Goal: Task Accomplishment & Management: Use online tool/utility

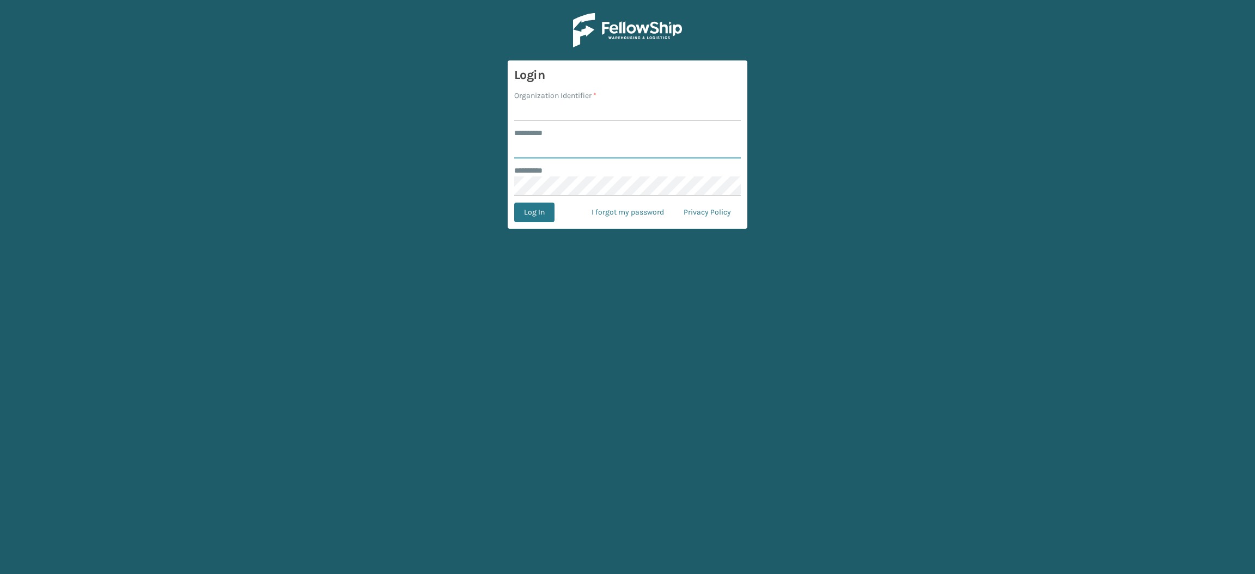
type input "**********"
click at [593, 114] on input "Organization Identifier *" at bounding box center [627, 111] width 227 height 20
type input "SuperAdminOrganization"
click at [528, 217] on button "Log In" at bounding box center [534, 213] width 40 height 20
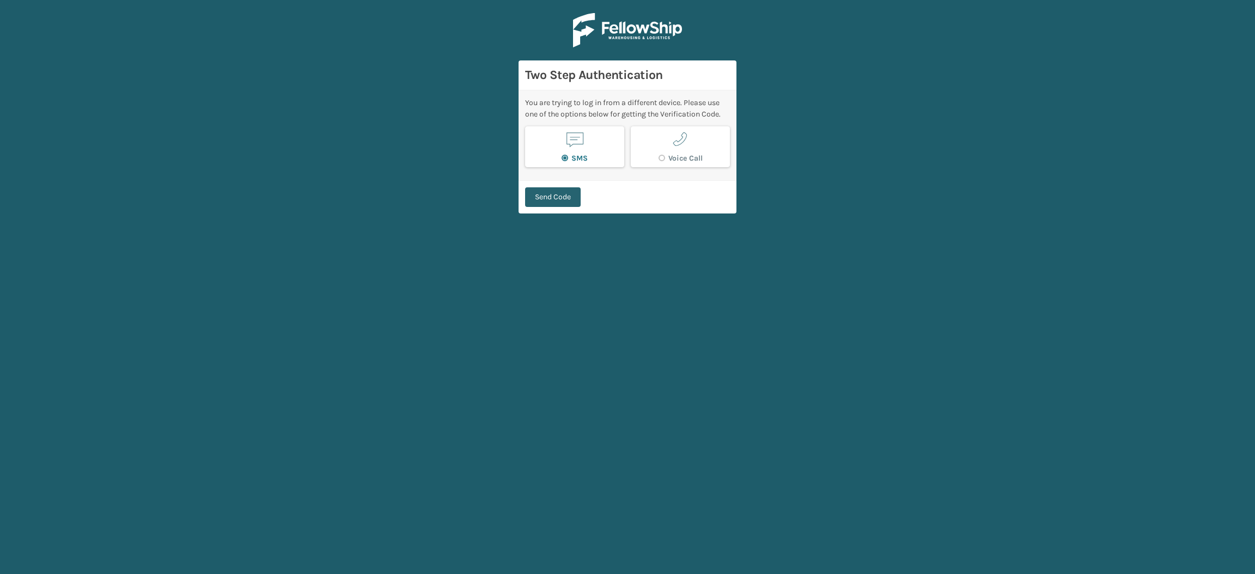
click at [536, 205] on button "Send Code" at bounding box center [553, 197] width 56 height 20
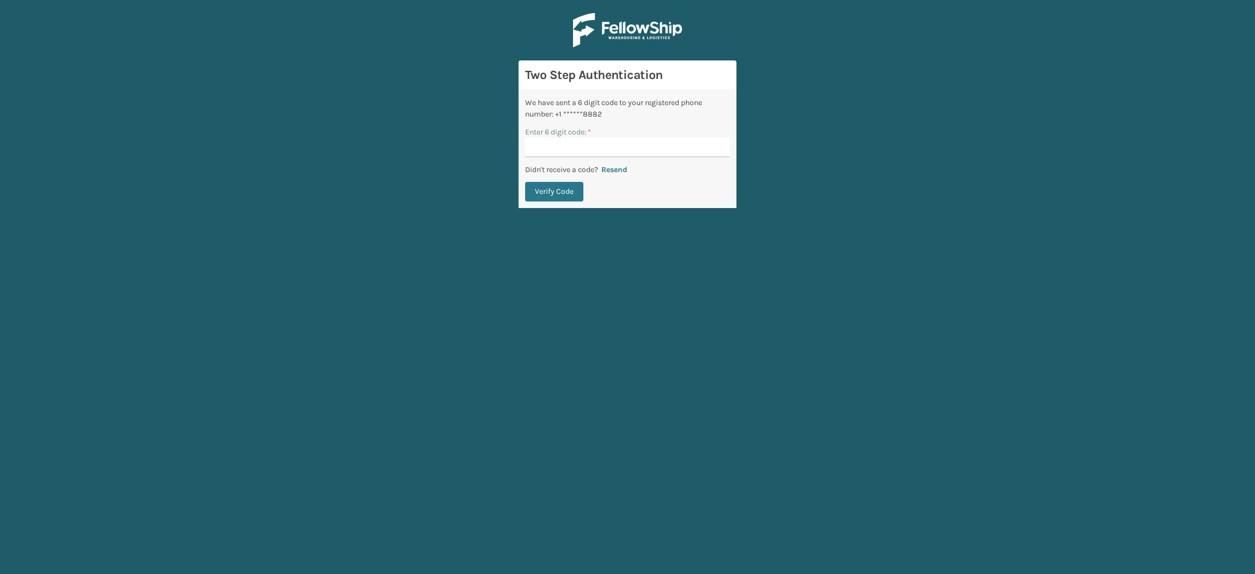
click at [582, 146] on input "Enter 6 digit code: *" at bounding box center [627, 148] width 205 height 20
type input "457787"
click at [525, 182] on button "Verify Code" at bounding box center [554, 192] width 58 height 20
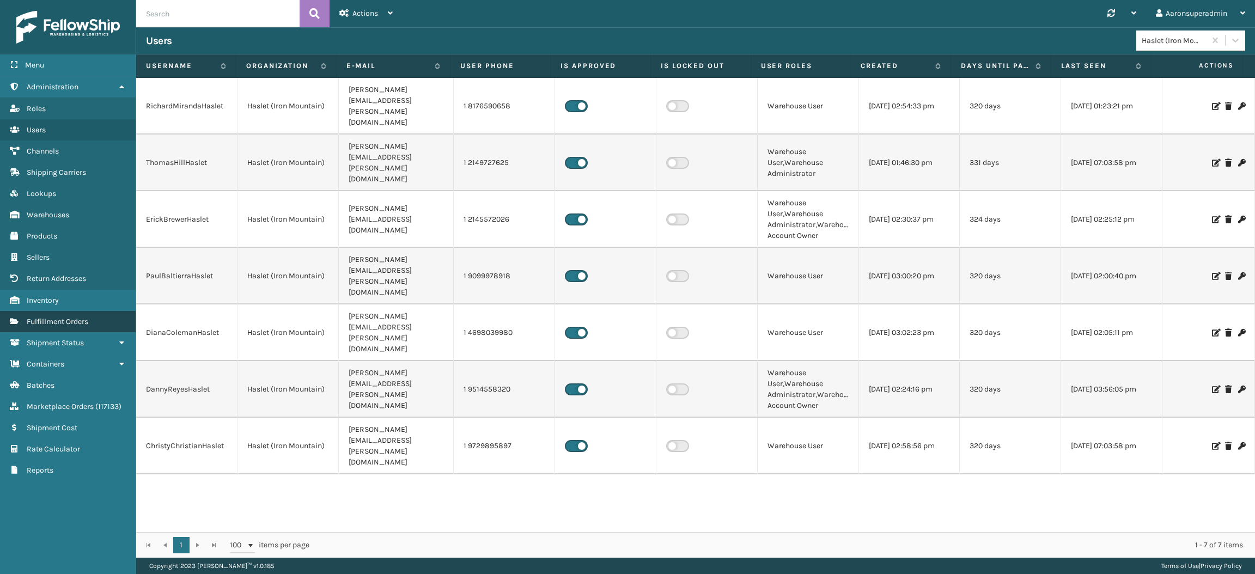
click at [81, 319] on link "Fulfillment Orders" at bounding box center [68, 321] width 136 height 21
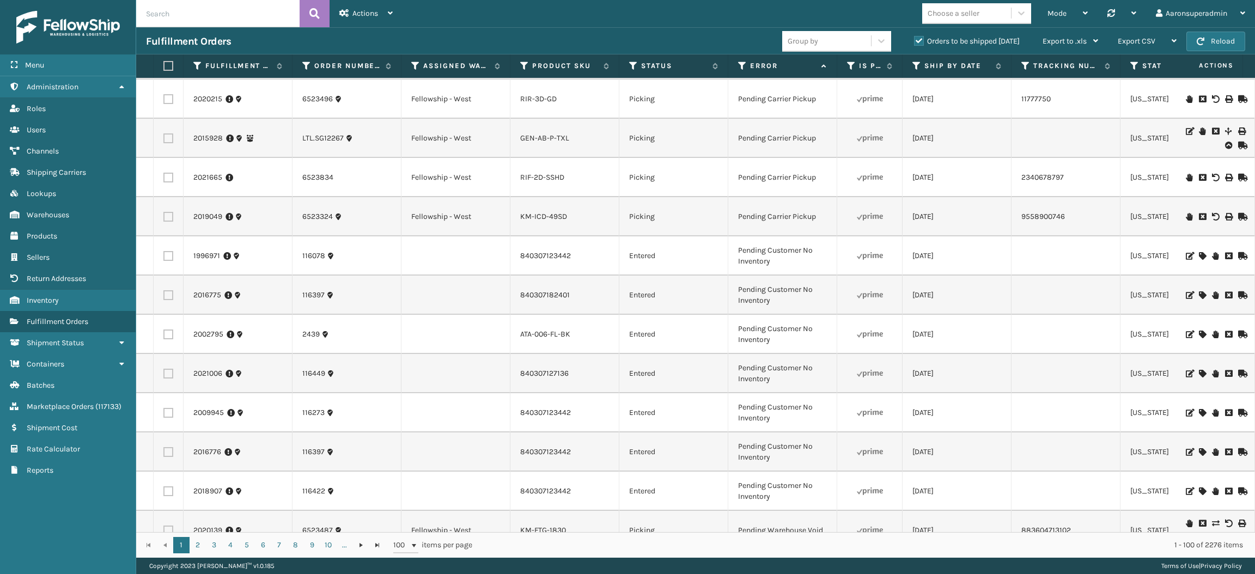
scroll to position [2212, 0]
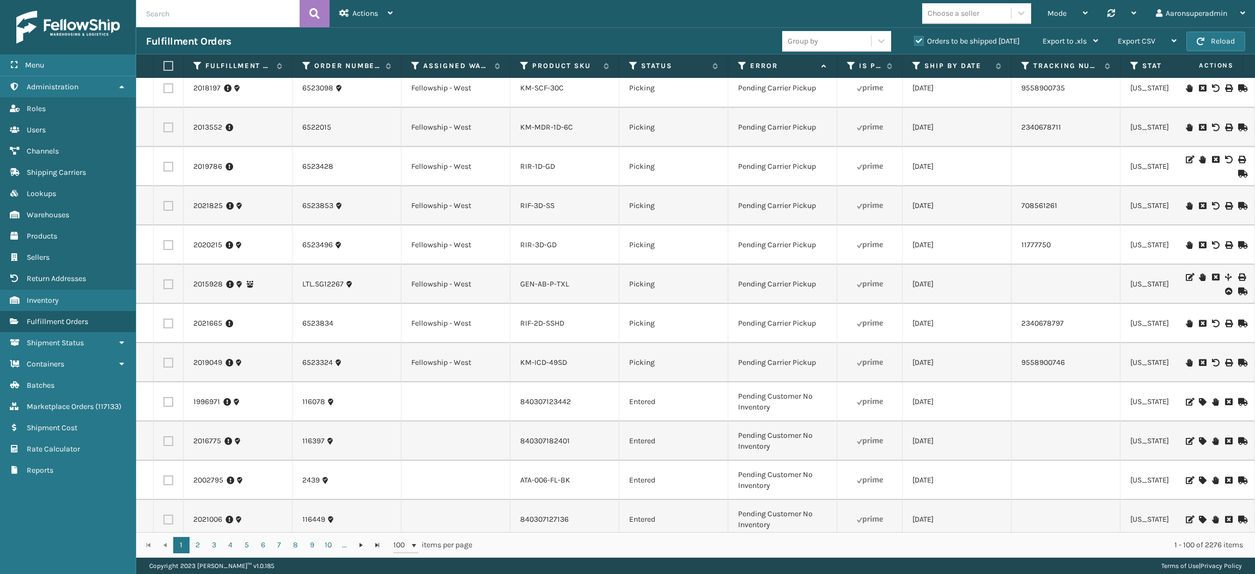
click at [213, 8] on input "text" at bounding box center [217, 13] width 163 height 27
paste input "113-7589990-4369860"
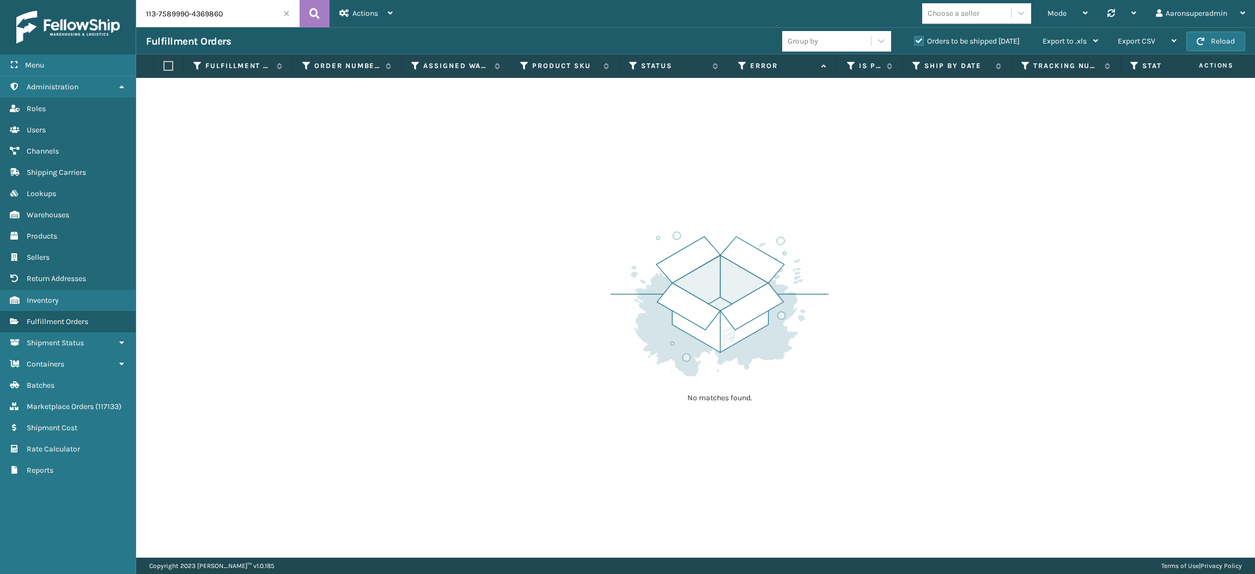
click at [936, 39] on label "Orders to be shipped [DATE]" at bounding box center [967, 40] width 106 height 9
click at [914, 39] on input "Orders to be shipped [DATE]" at bounding box center [914, 38] width 1 height 7
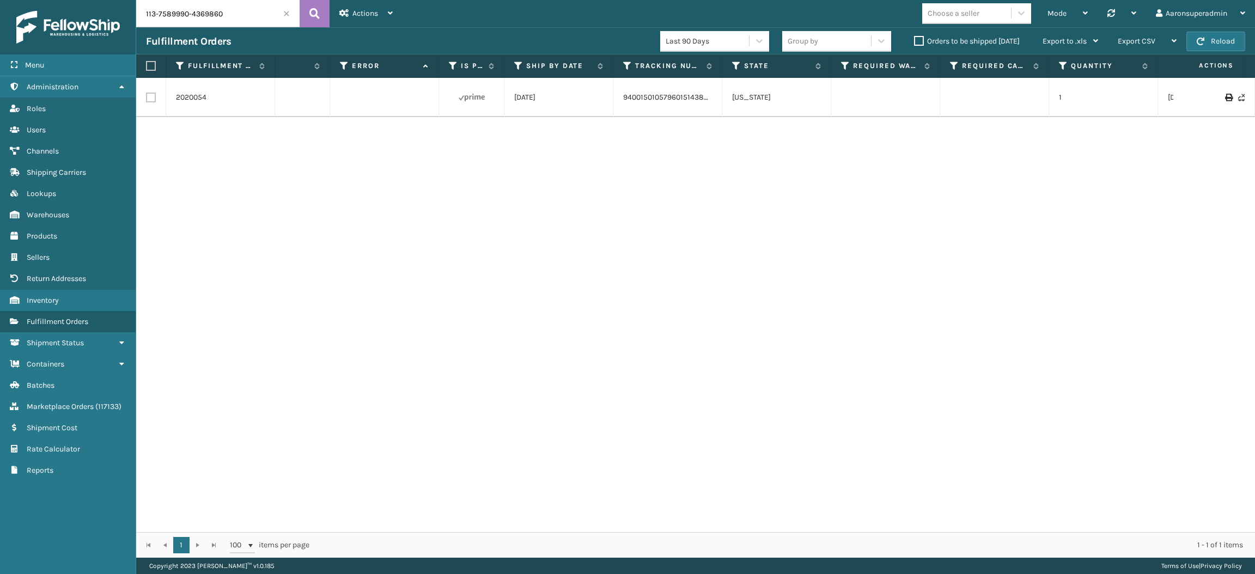
scroll to position [0, 247]
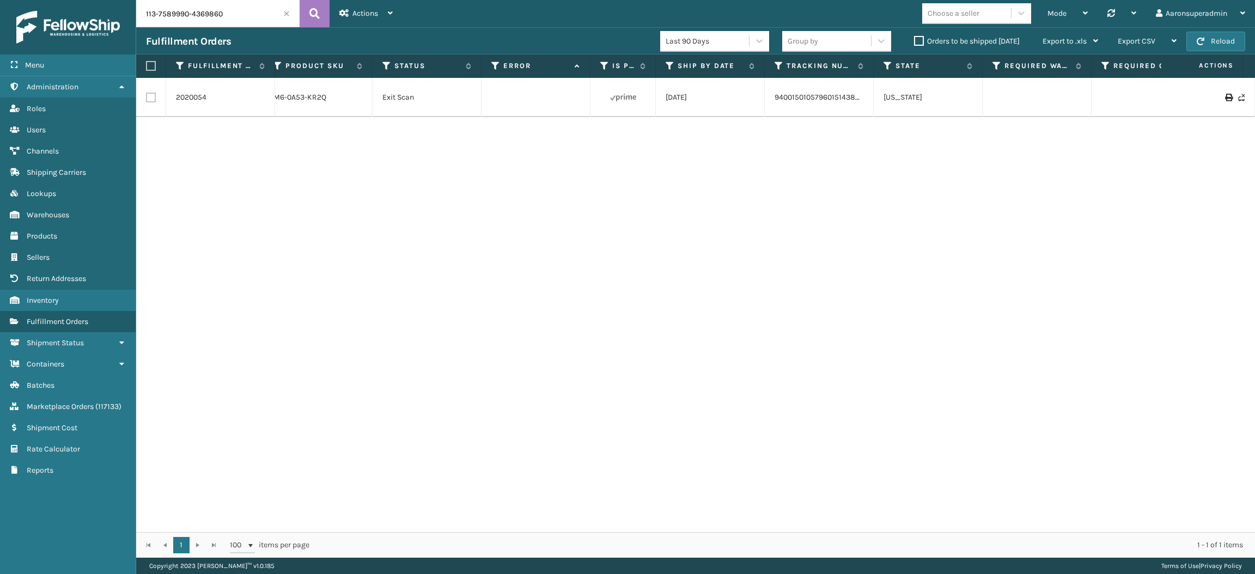
click at [246, 18] on input "113-7589990-4369860" at bounding box center [217, 13] width 163 height 27
paste input "129021990814691"
type input "113-7589990-4369860,129021990814691"
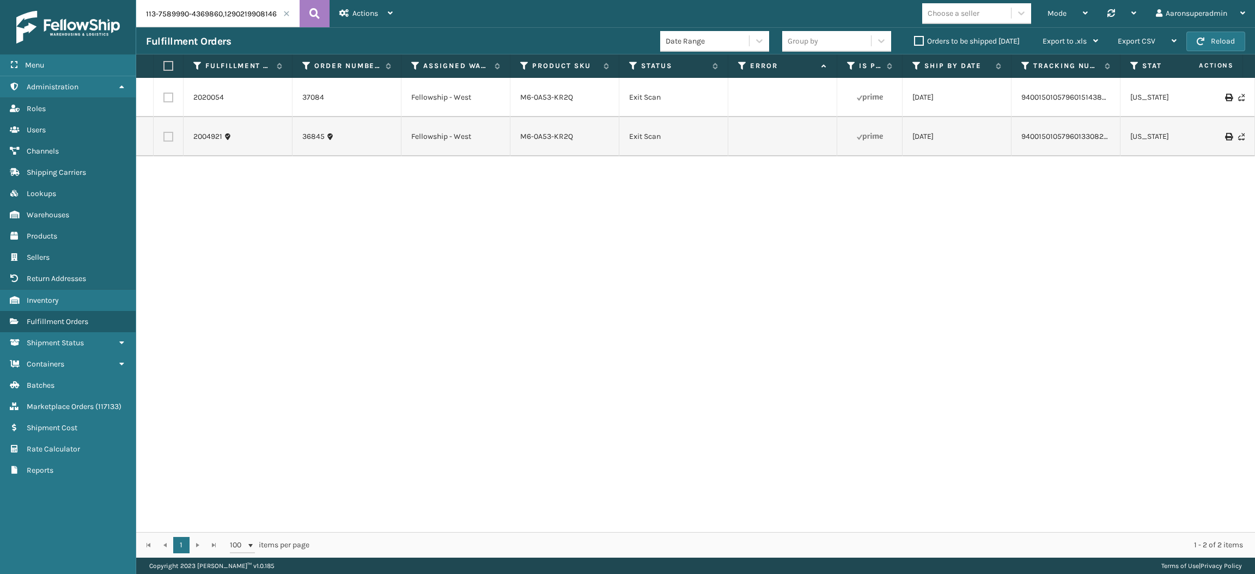
click at [918, 40] on label "Orders to be shipped [DATE]" at bounding box center [967, 40] width 106 height 9
click at [914, 40] on input "Orders to be shipped [DATE]" at bounding box center [914, 38] width 1 height 7
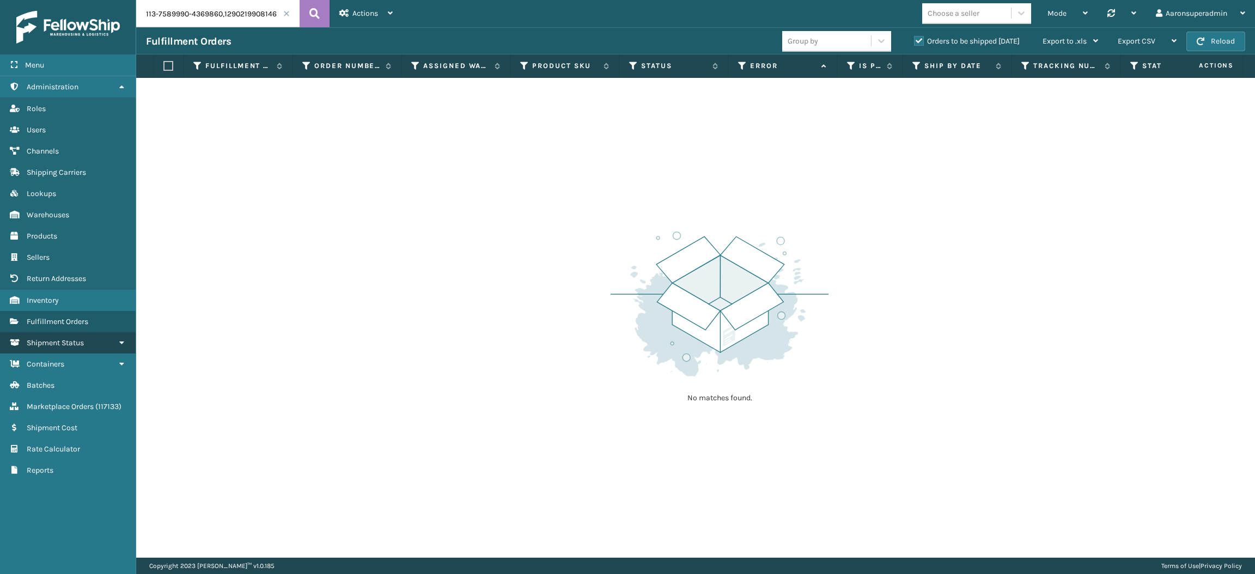
click at [83, 338] on span "Shipment Status" at bounding box center [55, 342] width 57 height 9
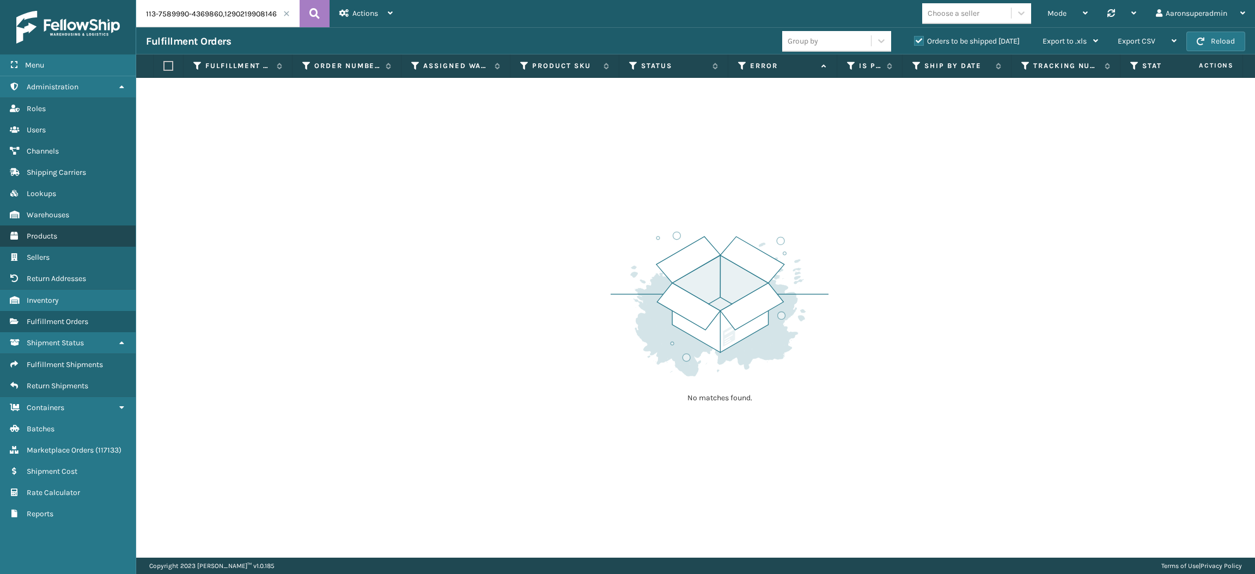
click at [38, 231] on span "Products" at bounding box center [42, 235] width 30 height 9
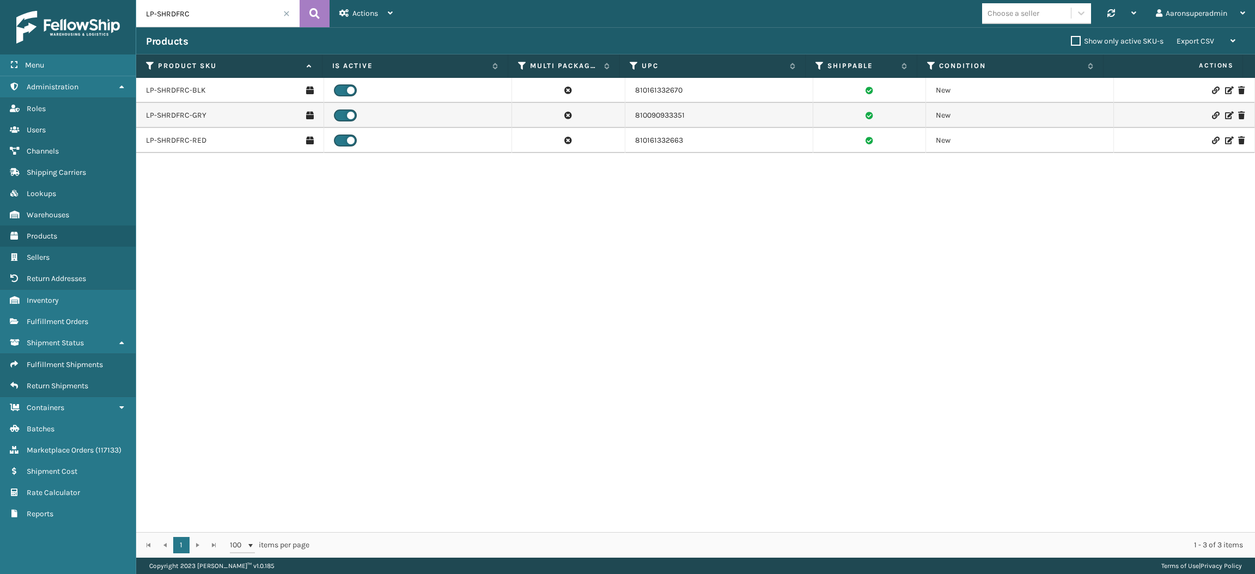
click at [197, 17] on input "LP-SHRDFRC" at bounding box center [217, 13] width 163 height 27
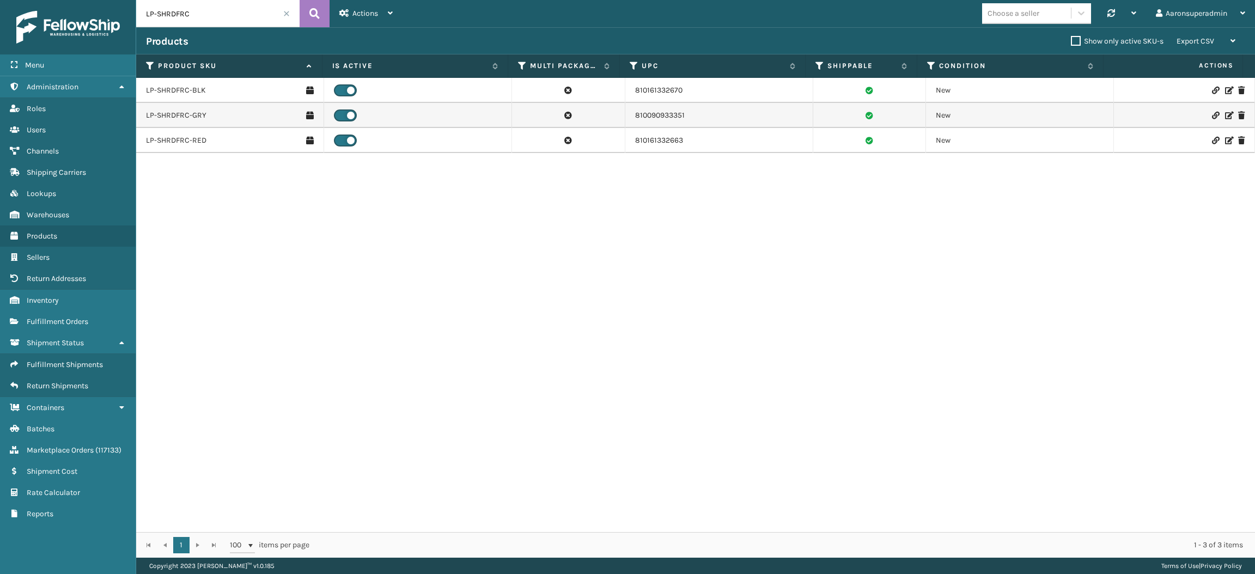
paste input "410069-1154"
click at [197, 17] on input "410069-1154" at bounding box center [217, 13] width 163 height 27
type input "410069-1154"
click at [178, 90] on link "410069-1154" at bounding box center [166, 90] width 41 height 11
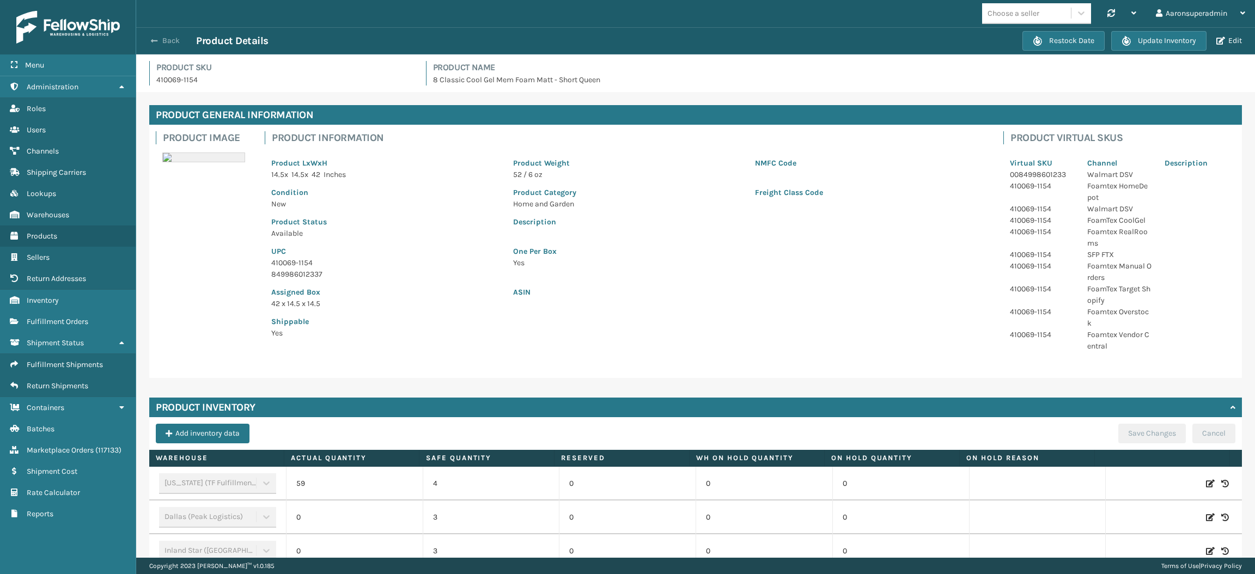
click at [178, 42] on button "Back" at bounding box center [171, 41] width 50 height 10
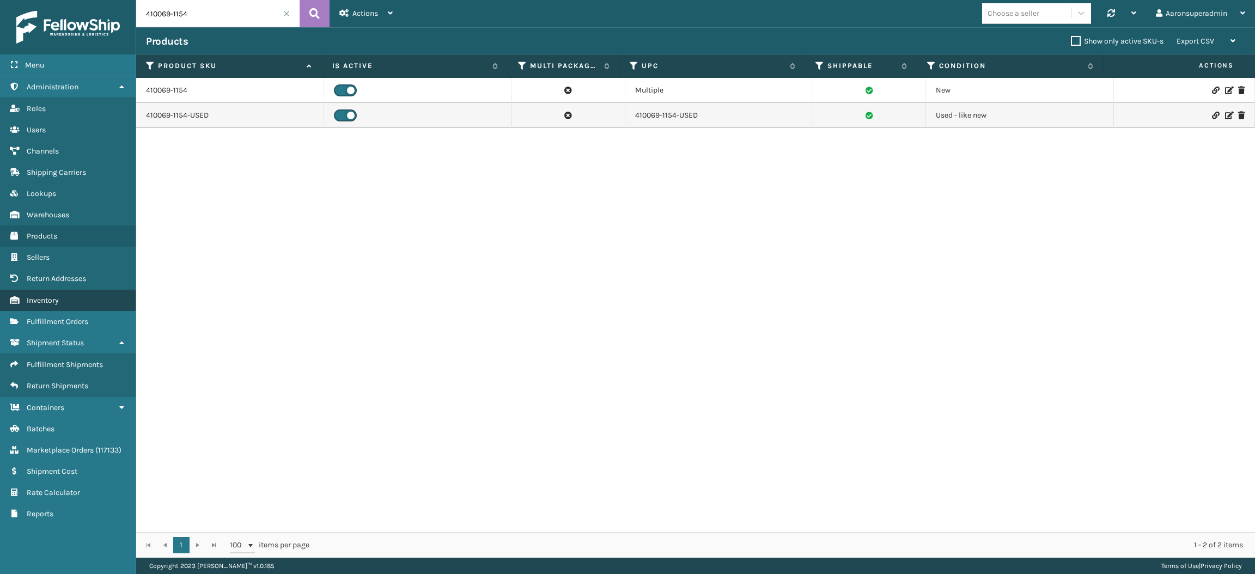
click at [81, 295] on link "Inventory" at bounding box center [68, 300] width 136 height 21
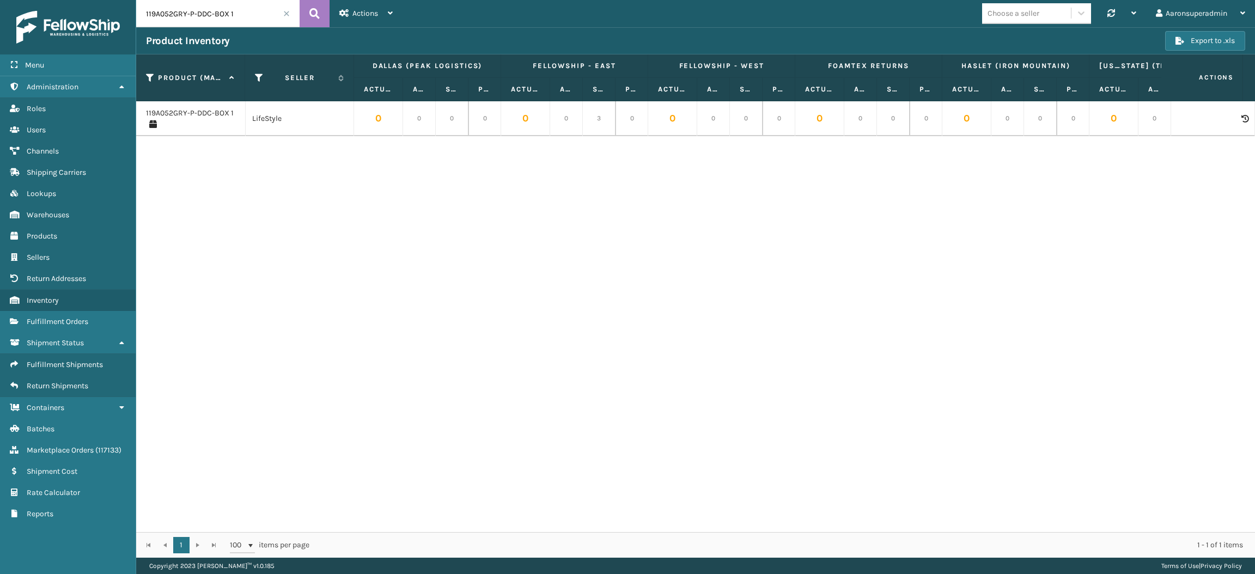
click at [241, 14] on input "119A052GRY-P-DDC-BOX 1" at bounding box center [217, 13] width 163 height 27
paste input "410069-1154"
type input "410069-1154"
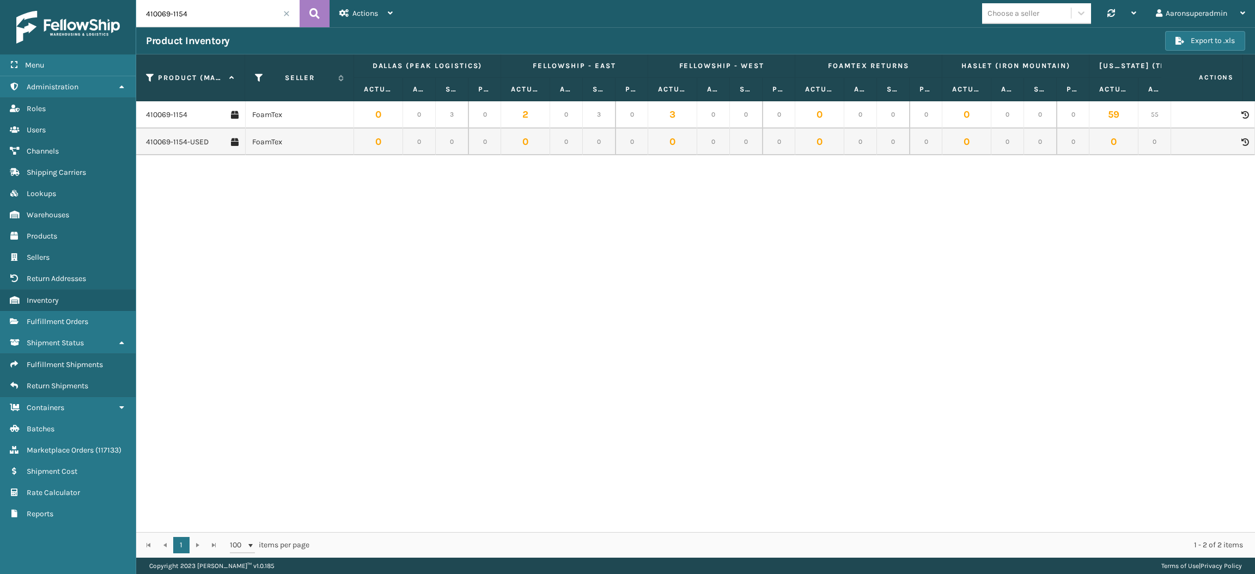
click at [1232, 120] on td at bounding box center [1214, 114] width 82 height 27
click at [1241, 111] on icon at bounding box center [1244, 115] width 7 height 8
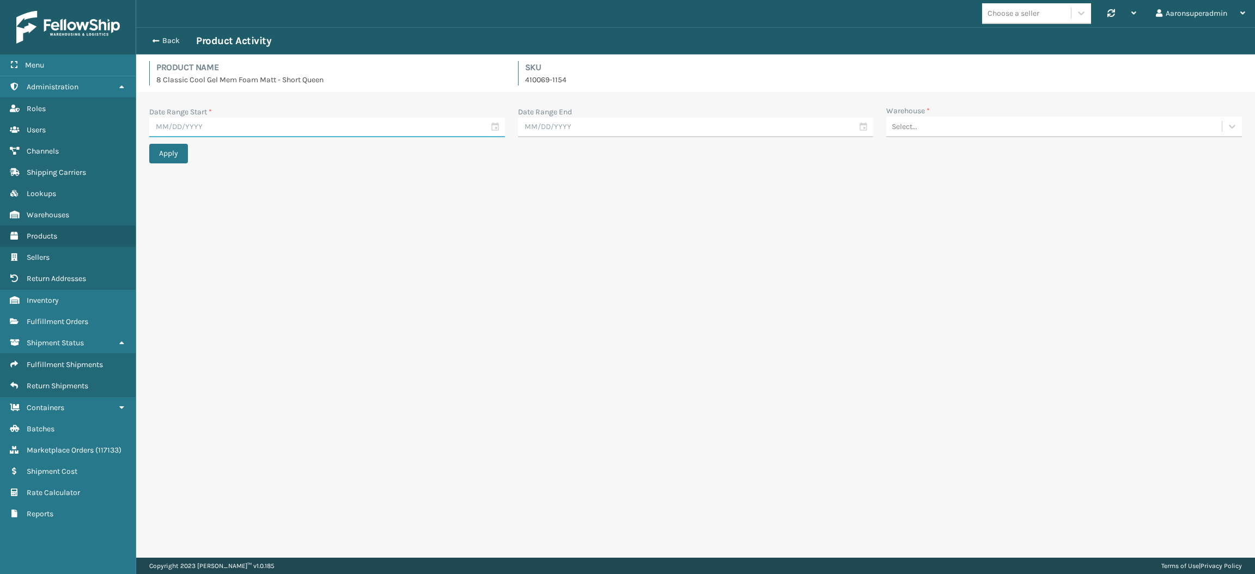
click at [364, 132] on input "text" at bounding box center [327, 128] width 356 height 20
click at [253, 188] on div "1" at bounding box center [256, 190] width 16 height 16
type input "[DATE]"
click at [548, 123] on input "text" at bounding box center [696, 128] width 356 height 20
click at [531, 237] on div "17" at bounding box center [531, 244] width 17 height 16
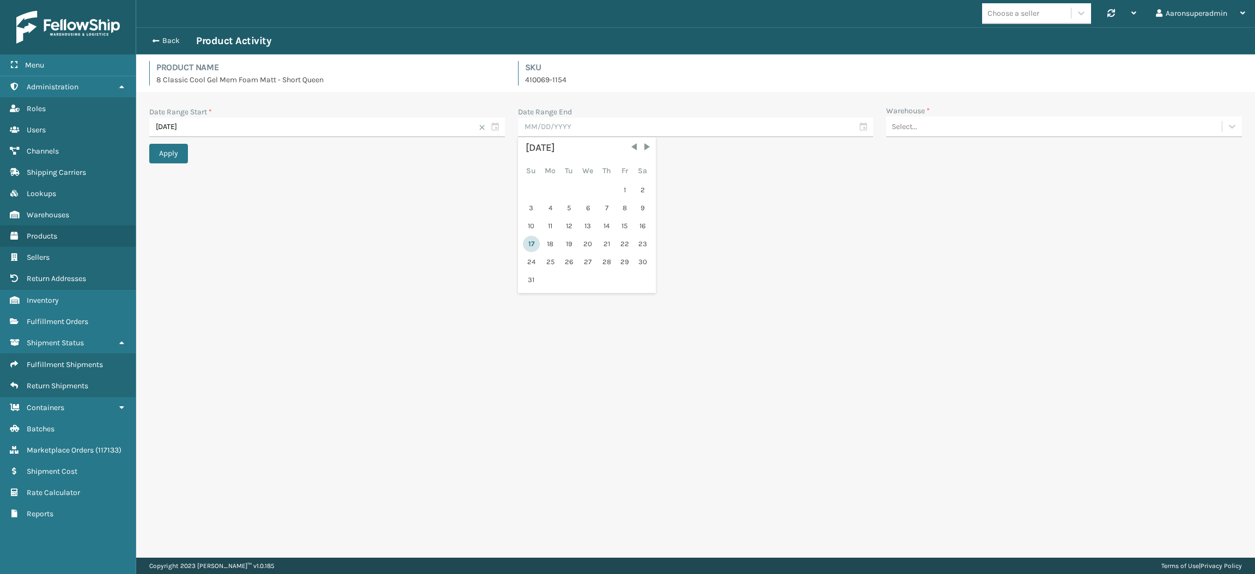
type input "[DATE]"
click at [926, 124] on div "Select..." at bounding box center [1053, 127] width 335 height 18
click at [919, 288] on div "TFM" at bounding box center [1064, 294] width 356 height 20
click at [179, 153] on button "Apply" at bounding box center [168, 154] width 39 height 20
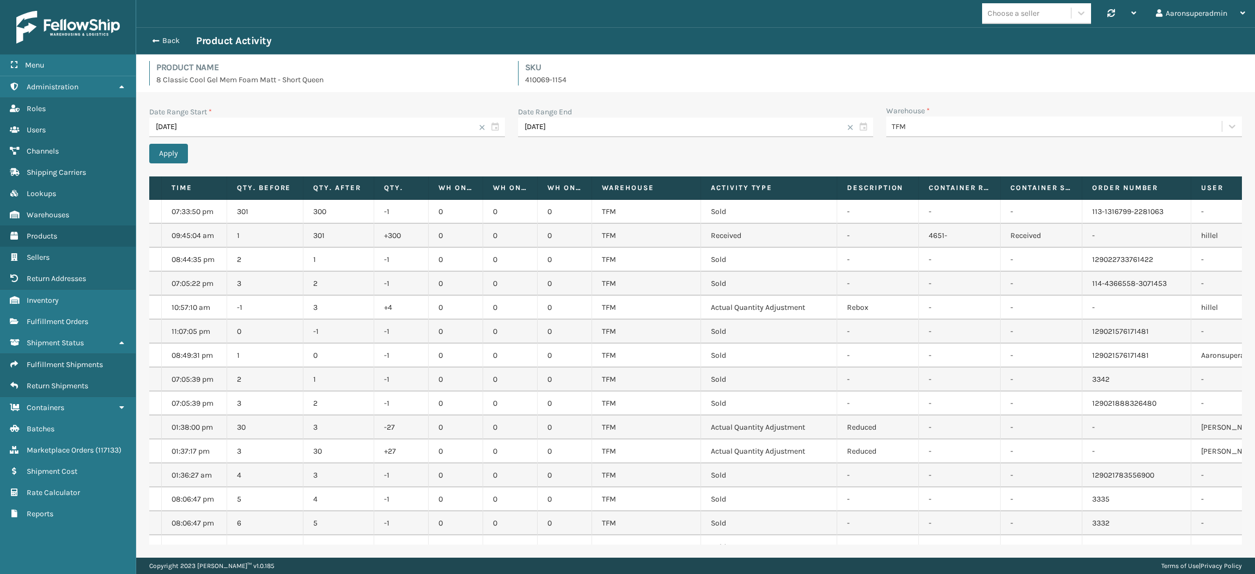
scroll to position [0, 0]
